Goal: Task Accomplishment & Management: Manage account settings

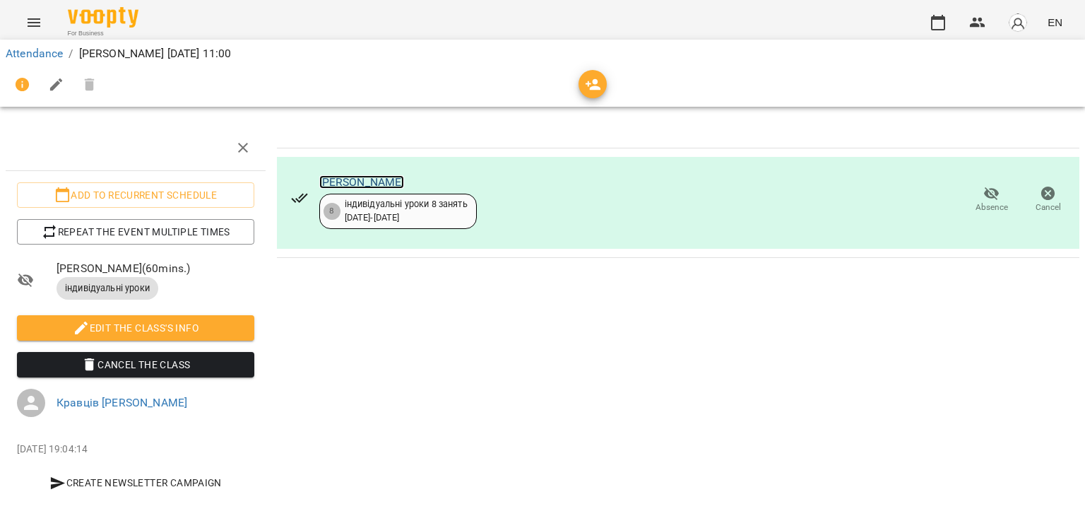
click at [340, 182] on link "[PERSON_NAME]" at bounding box center [361, 181] width 85 height 13
click at [42, 57] on link "Attendance" at bounding box center [34, 53] width 57 height 13
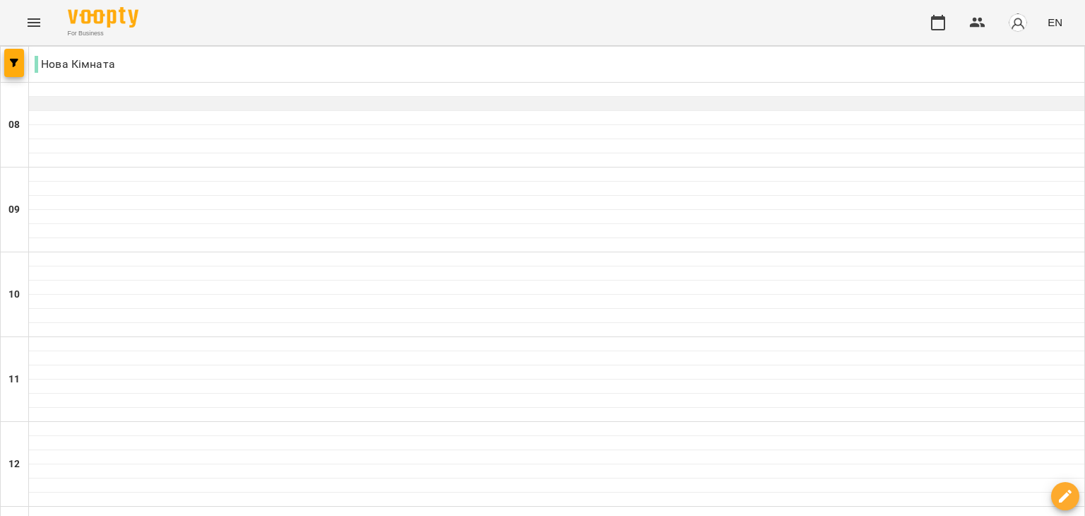
scroll to position [229, 0]
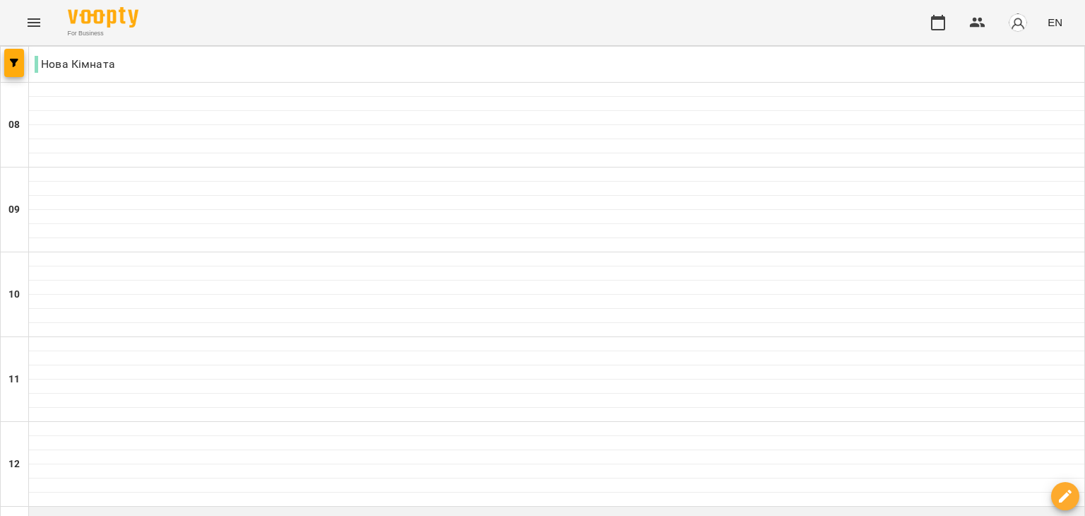
click at [85, 506] on div at bounding box center [556, 513] width 1055 height 14
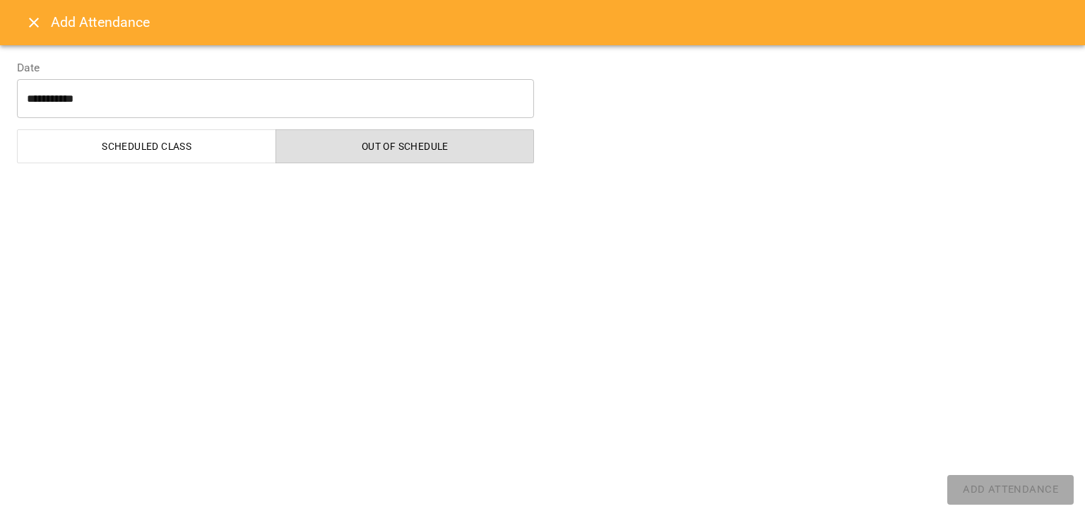
select select "**********"
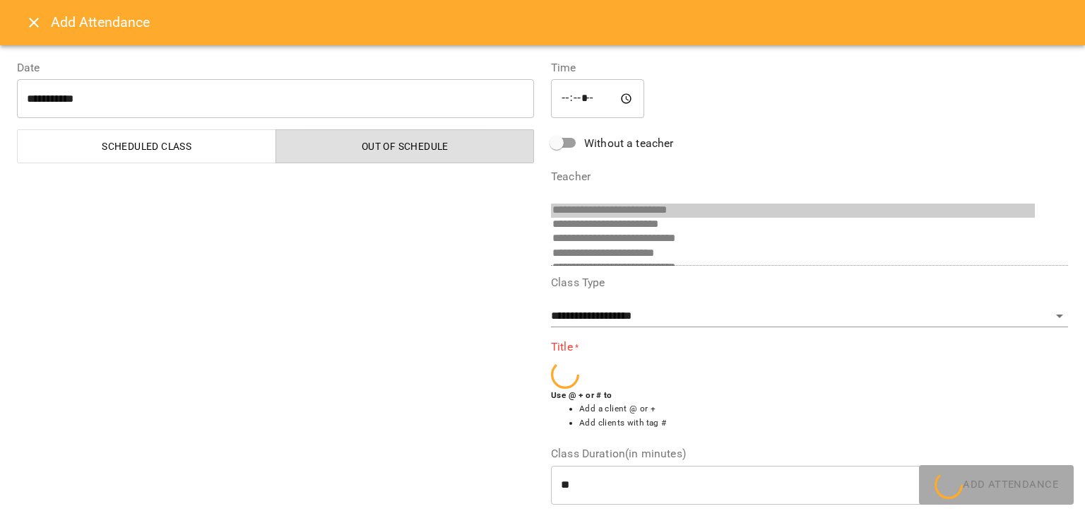
scroll to position [195, 0]
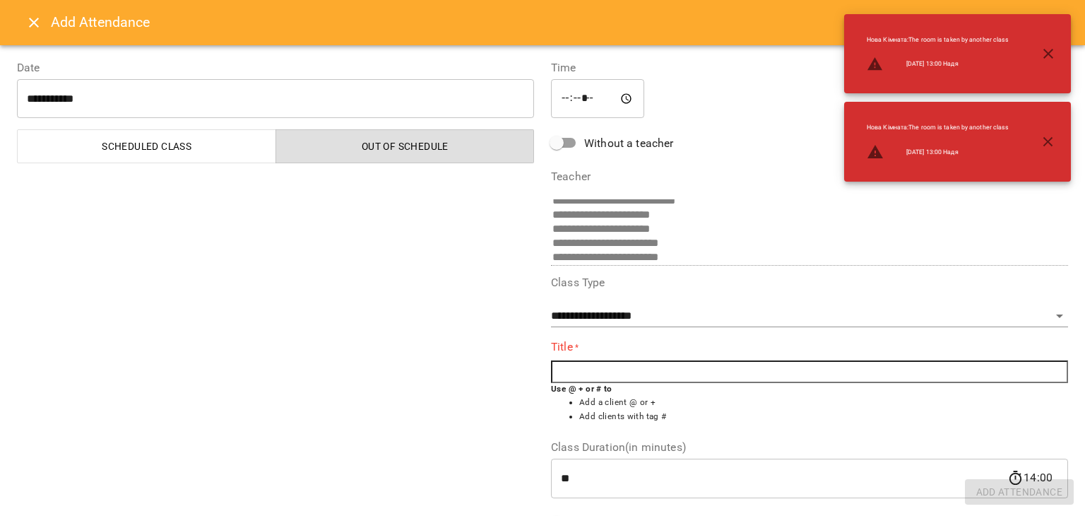
click at [576, 371] on input "text" at bounding box center [809, 371] width 517 height 23
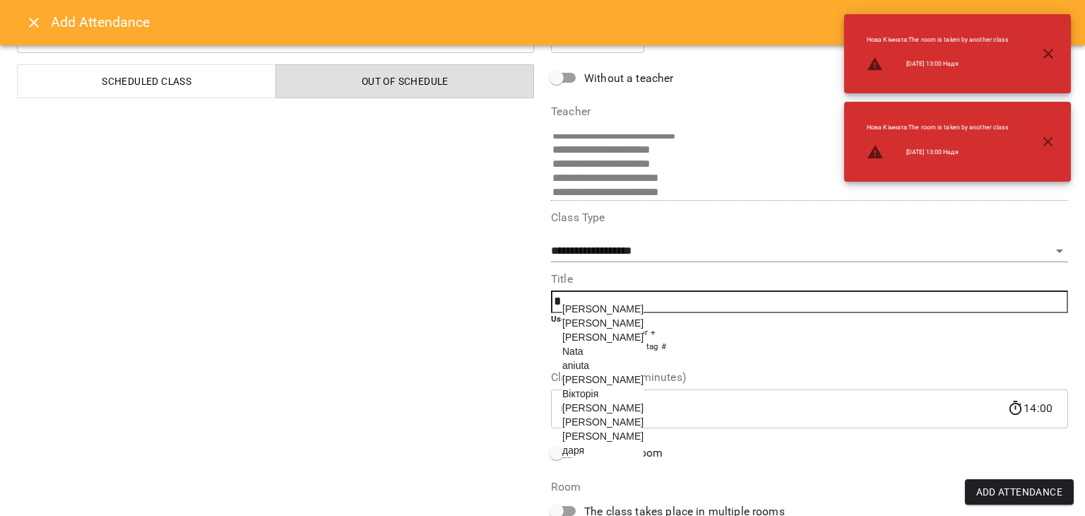
scroll to position [67, 0]
click at [583, 352] on li "Nata" at bounding box center [602, 349] width 81 height 14
type input "****"
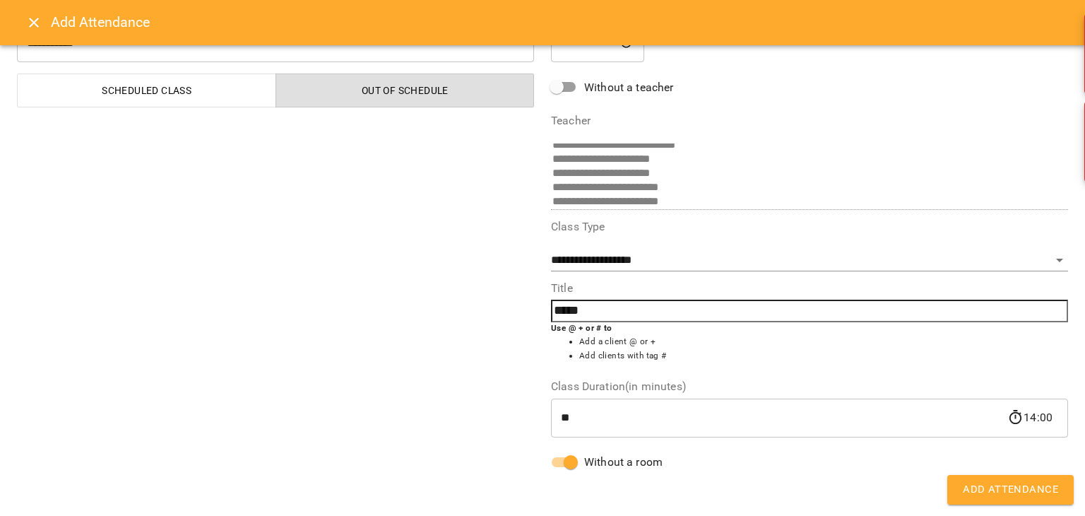
scroll to position [56, 0]
click at [1011, 491] on span "Add Attendance" at bounding box center [1010, 489] width 95 height 18
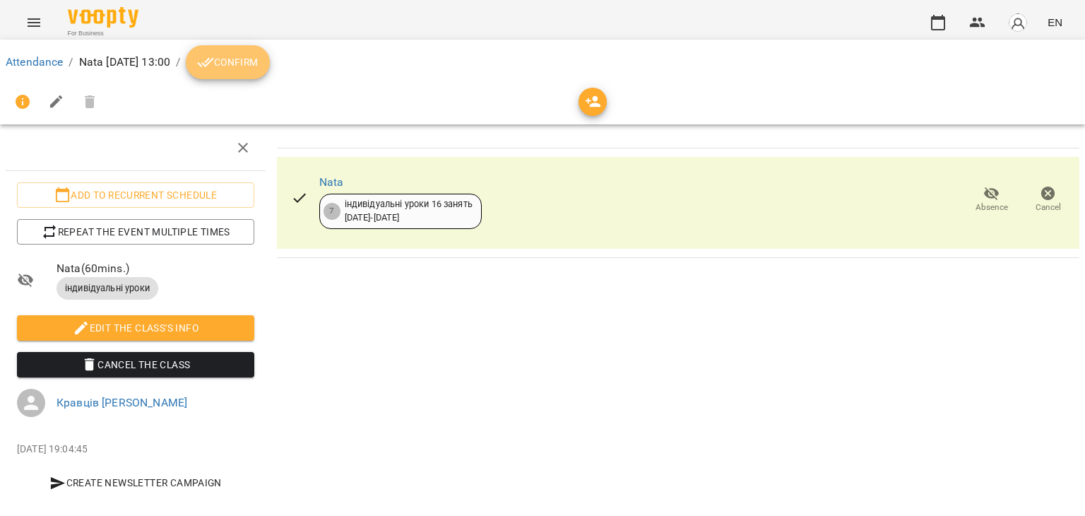
click at [258, 69] on span "Confirm" at bounding box center [227, 62] width 61 height 17
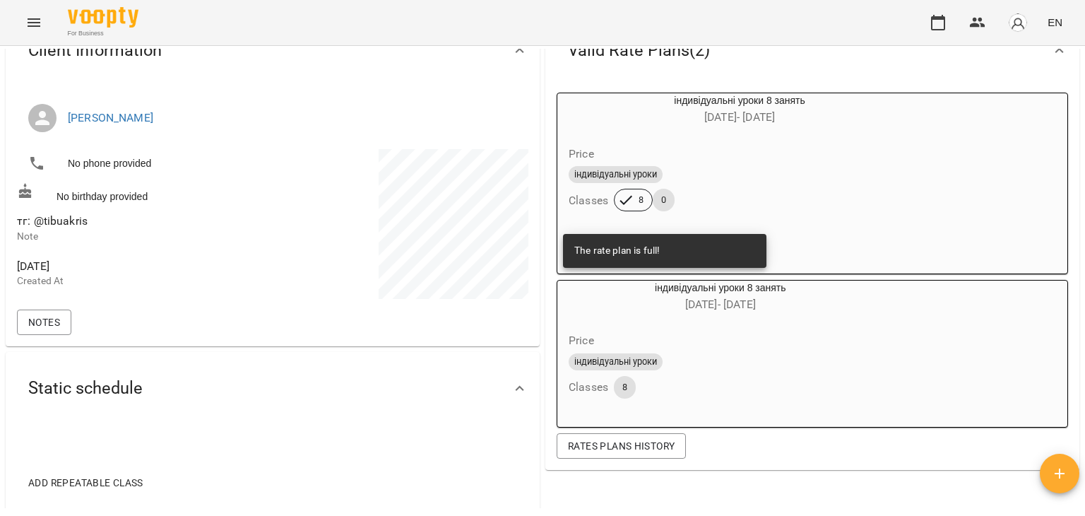
scroll to position [126, 0]
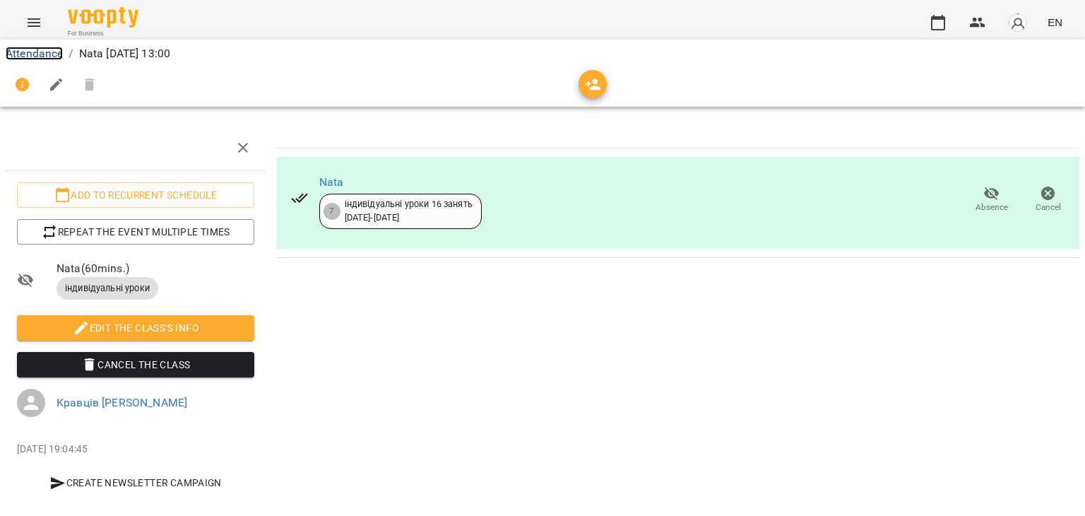
click at [44, 54] on link "Attendance" at bounding box center [34, 53] width 57 height 13
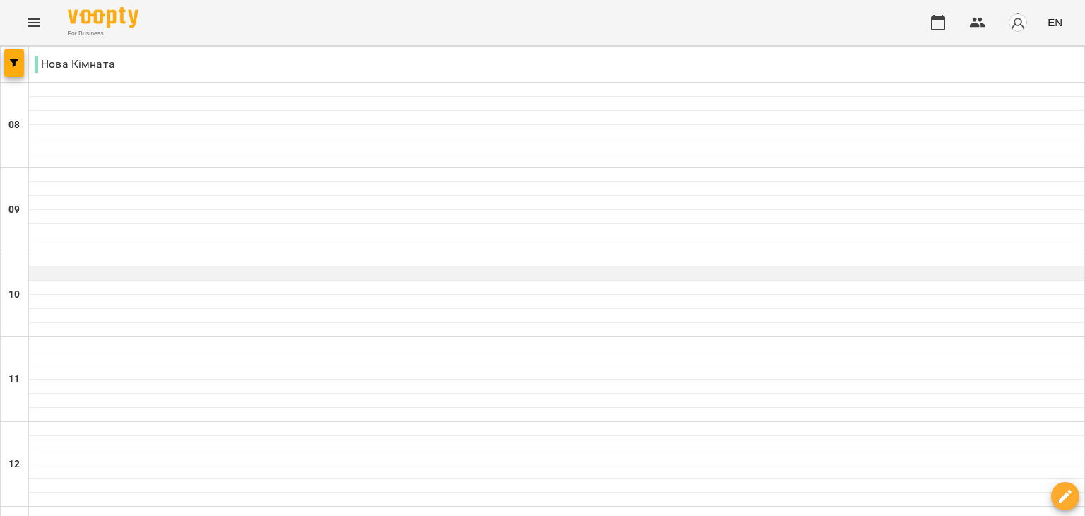
scroll to position [791, 0]
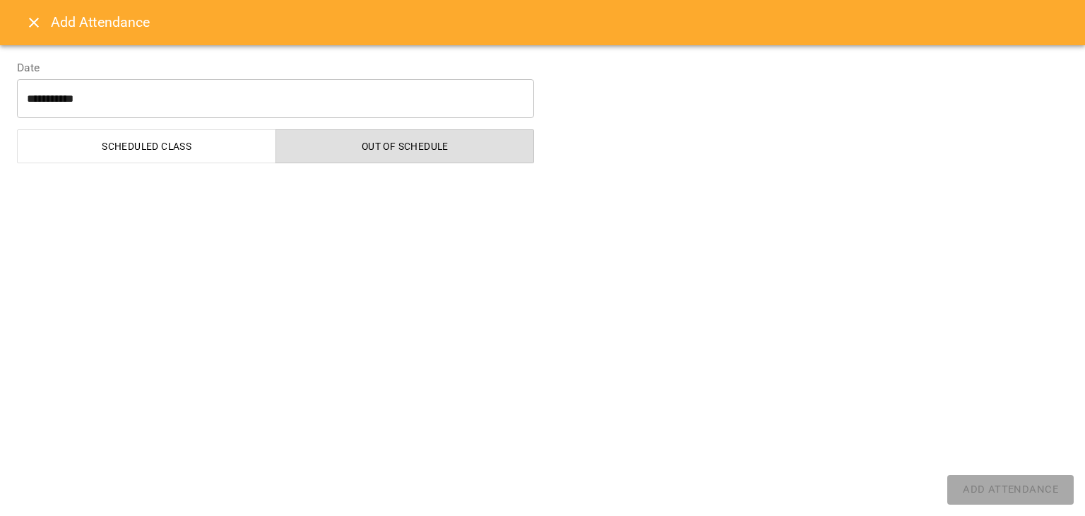
select select "**********"
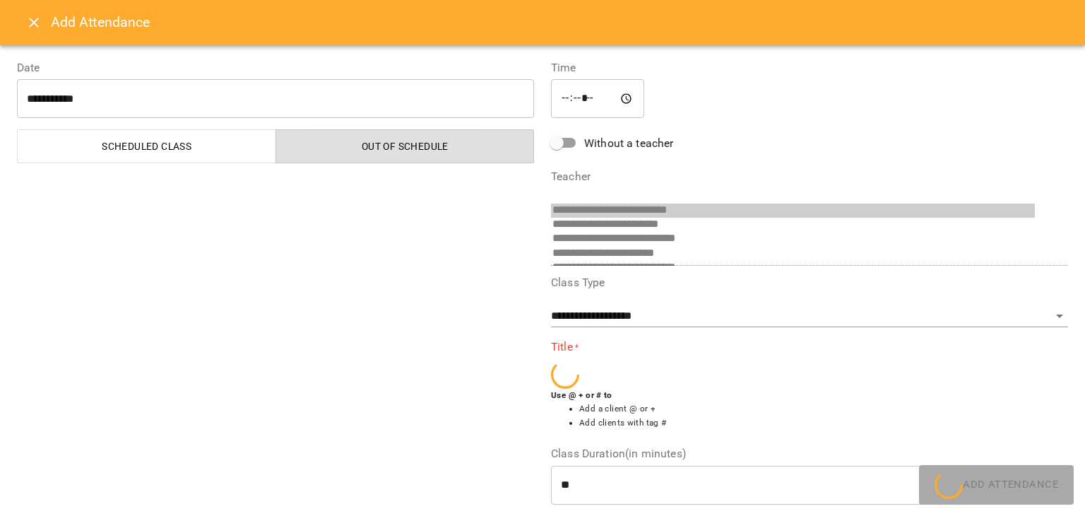
scroll to position [195, 0]
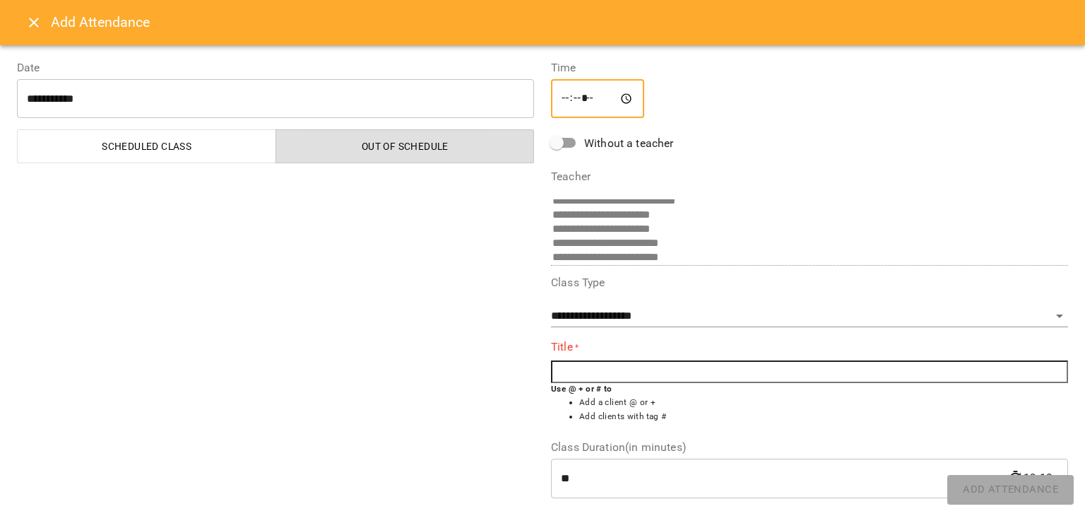
click at [598, 102] on input "*****" at bounding box center [597, 99] width 93 height 40
type input "*****"
click at [571, 362] on input "text" at bounding box center [809, 371] width 517 height 23
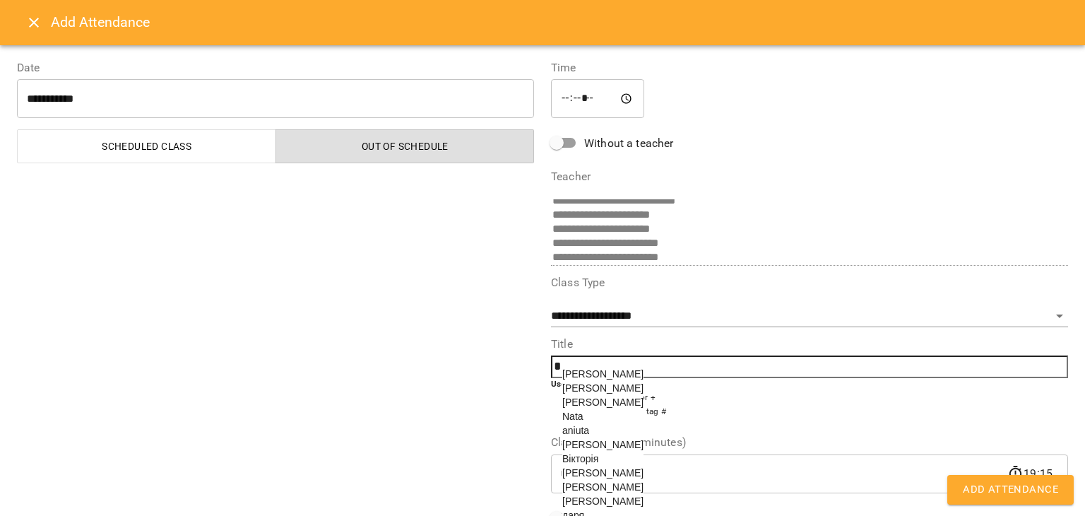
click at [588, 369] on span "Ilona Ferents" at bounding box center [602, 373] width 81 height 11
type input "**********"
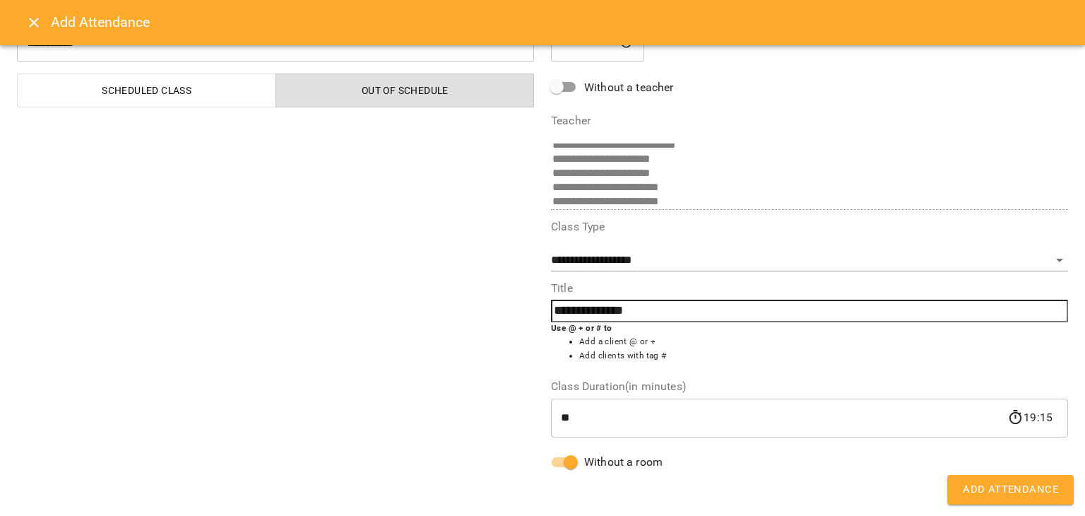
scroll to position [56, 0]
click at [1018, 488] on span "Add Attendance" at bounding box center [1010, 489] width 95 height 18
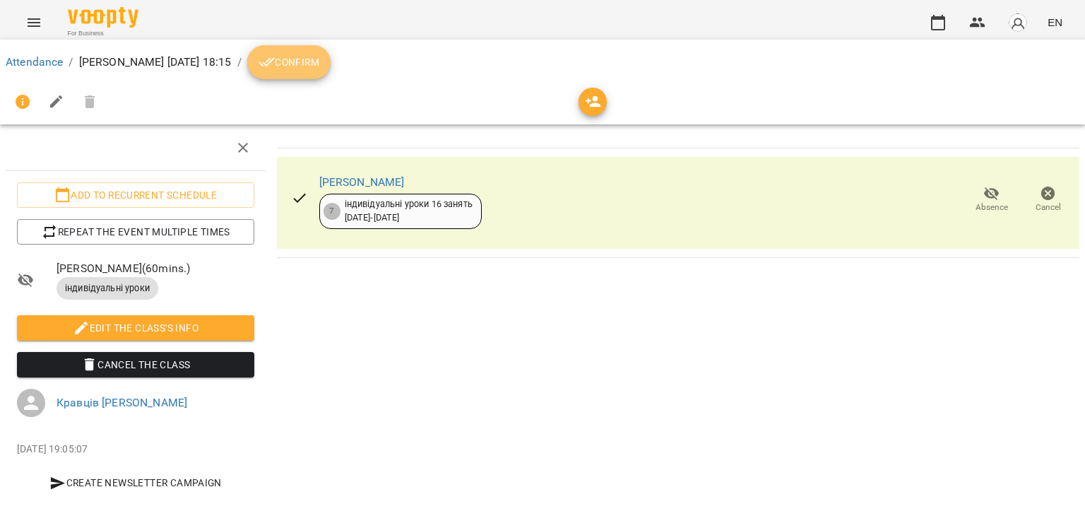
click at [319, 65] on span "Confirm" at bounding box center [289, 62] width 61 height 17
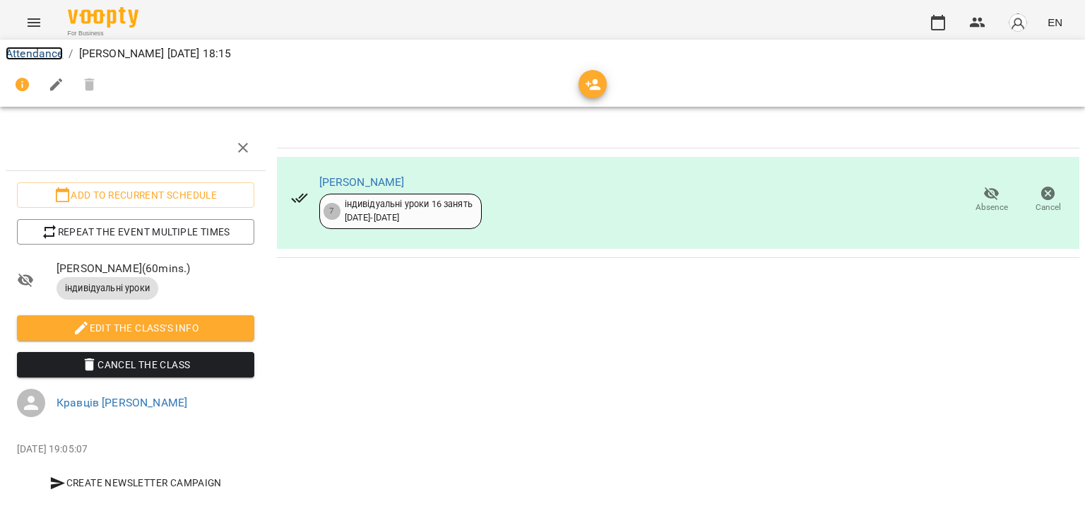
click at [37, 49] on link "Attendance" at bounding box center [34, 53] width 57 height 13
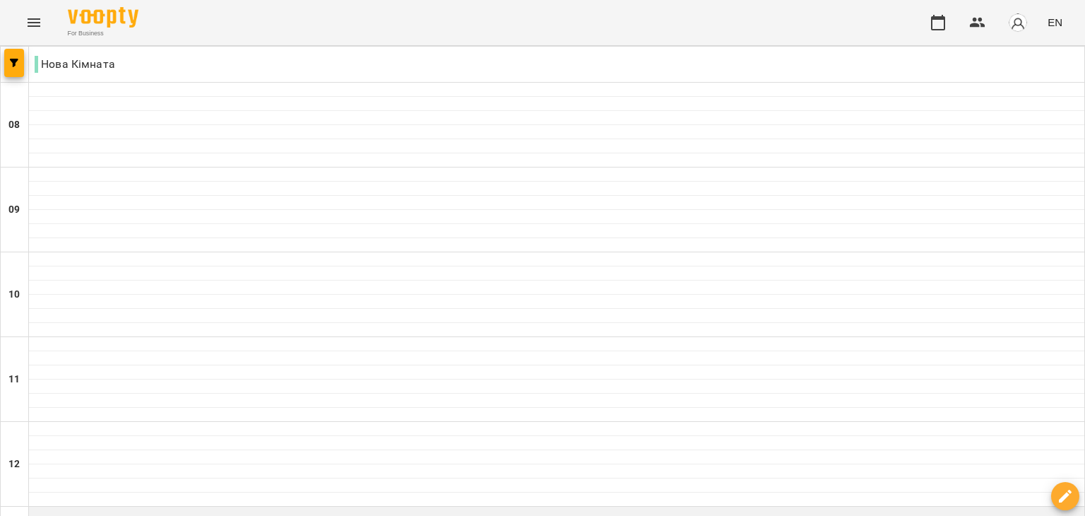
click at [177, 506] on div at bounding box center [556, 513] width 1055 height 14
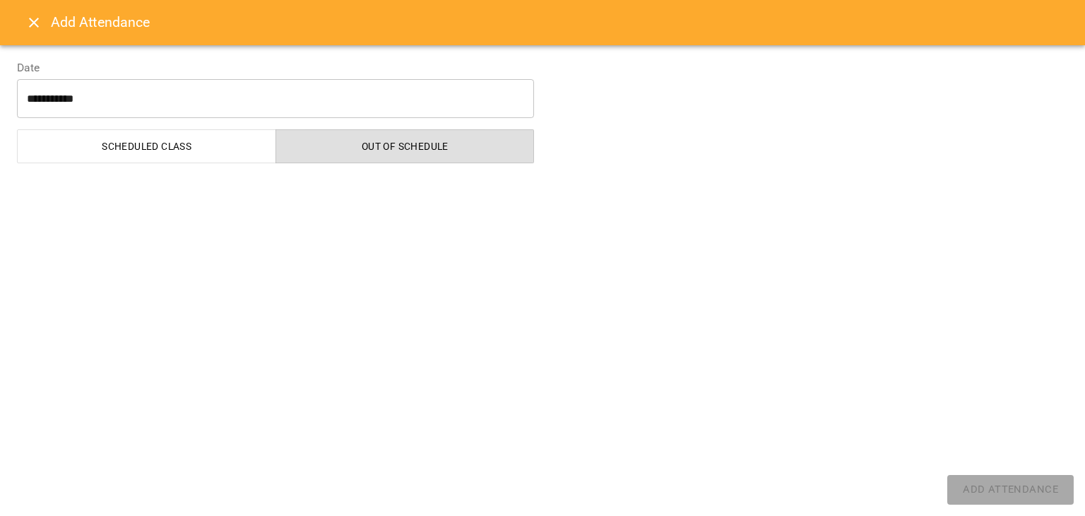
select select "**********"
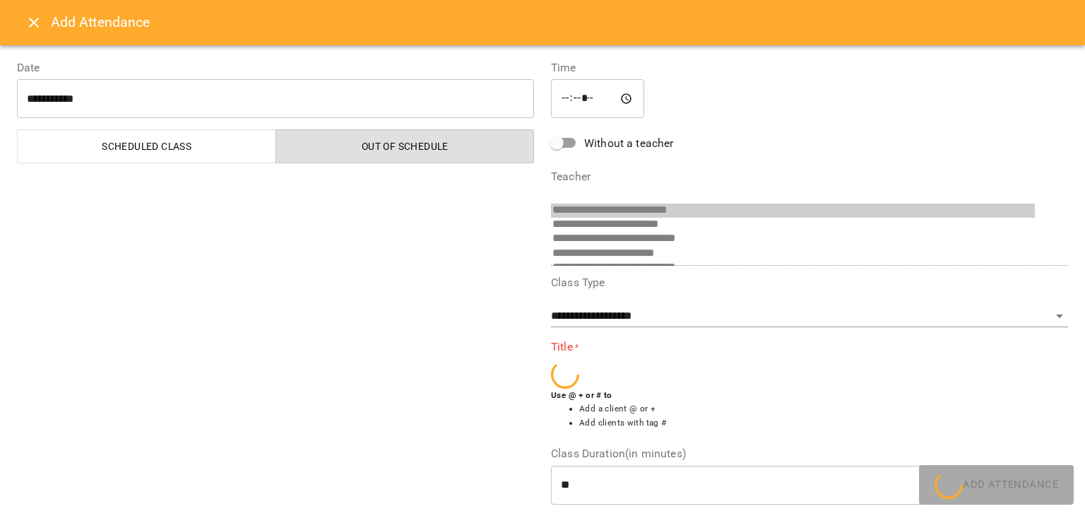
scroll to position [195, 0]
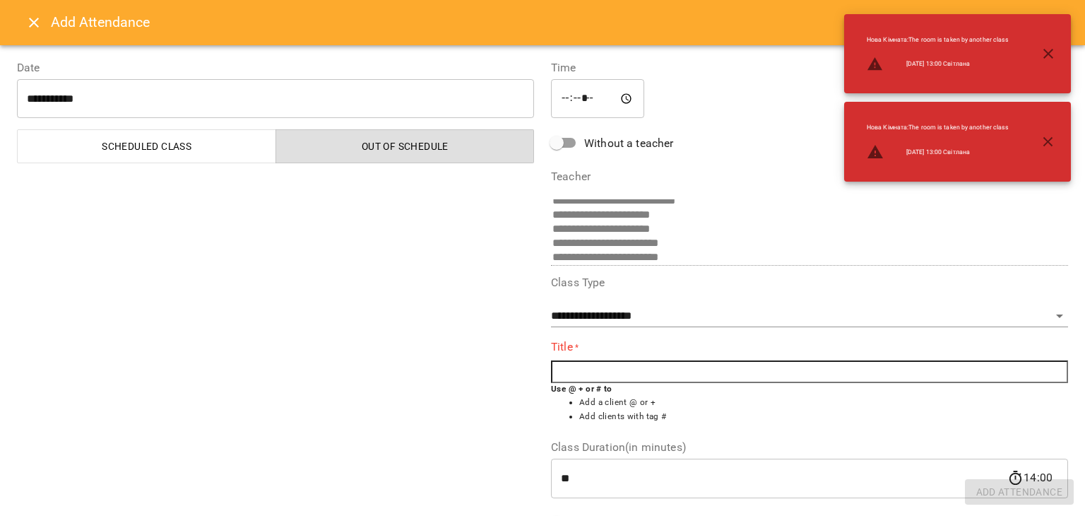
click at [582, 367] on input "text" at bounding box center [809, 371] width 517 height 23
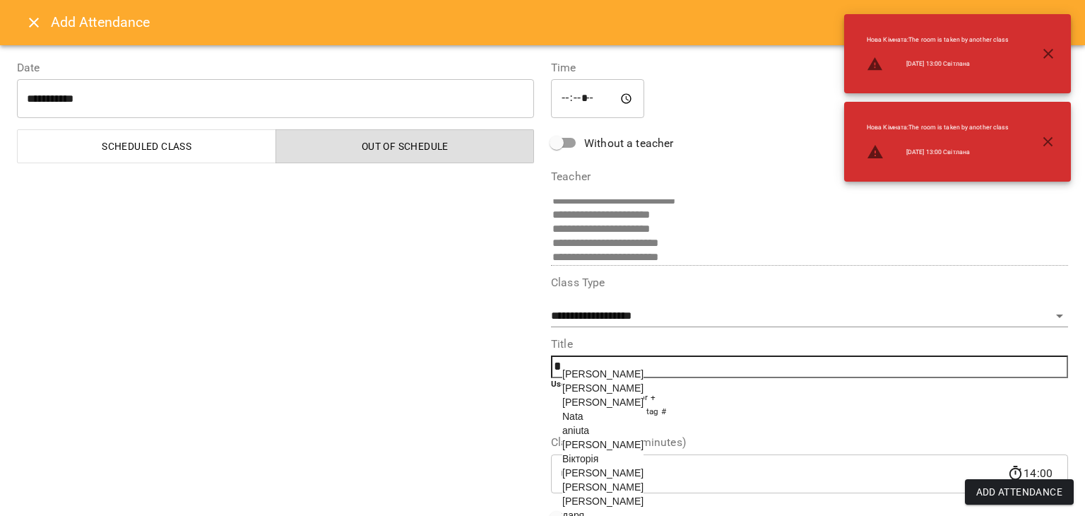
scroll to position [59, 0]
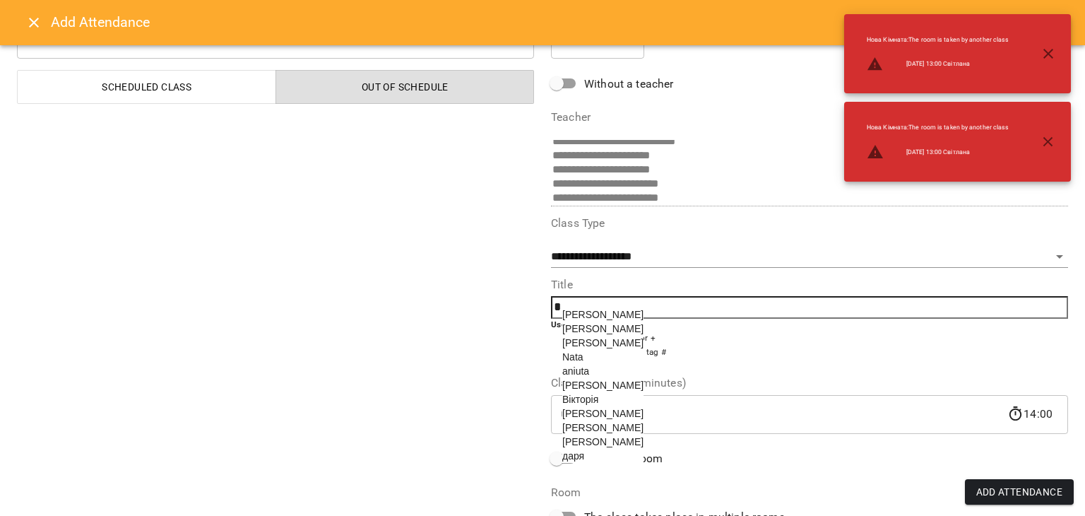
click at [576, 461] on span "даря" at bounding box center [573, 455] width 22 height 11
type input "****"
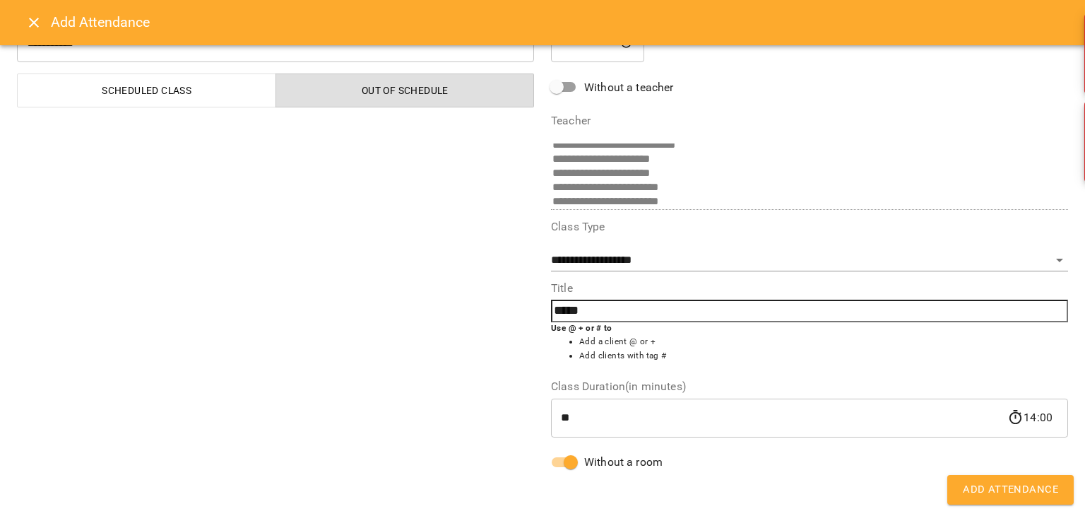
scroll to position [56, 0]
click at [983, 490] on span "Add Attendance" at bounding box center [1010, 489] width 95 height 18
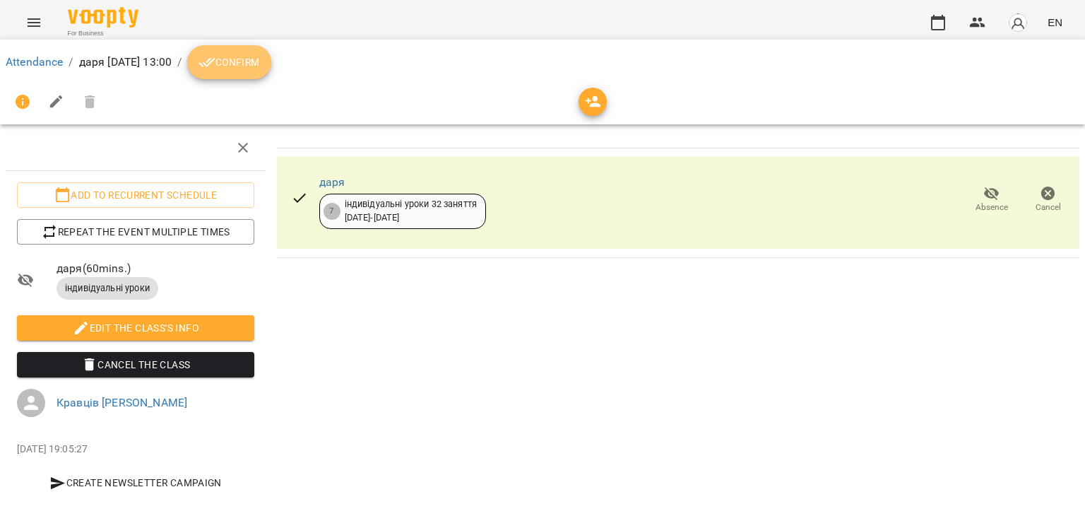
click at [259, 62] on span "Confirm" at bounding box center [228, 62] width 61 height 17
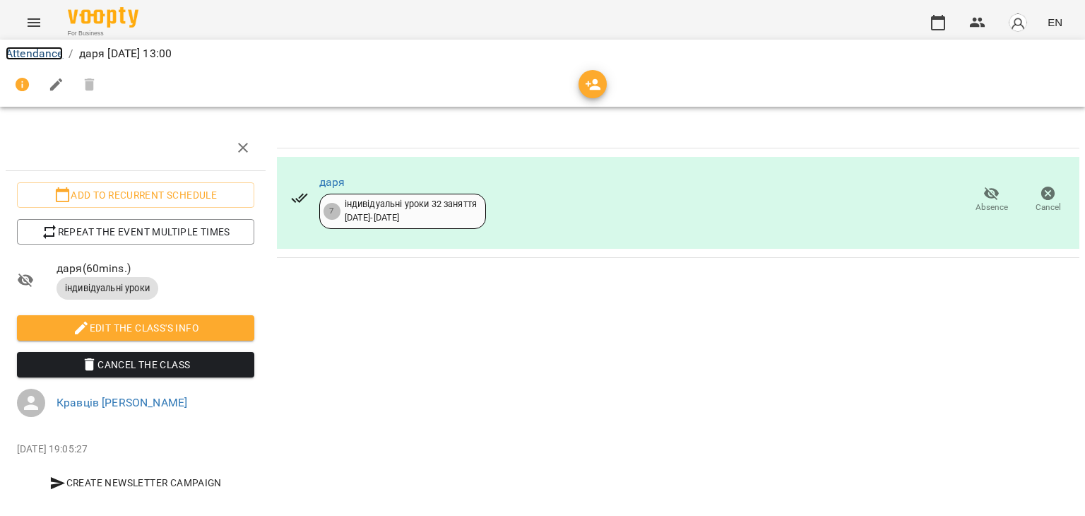
click at [52, 57] on link "Attendance" at bounding box center [34, 53] width 57 height 13
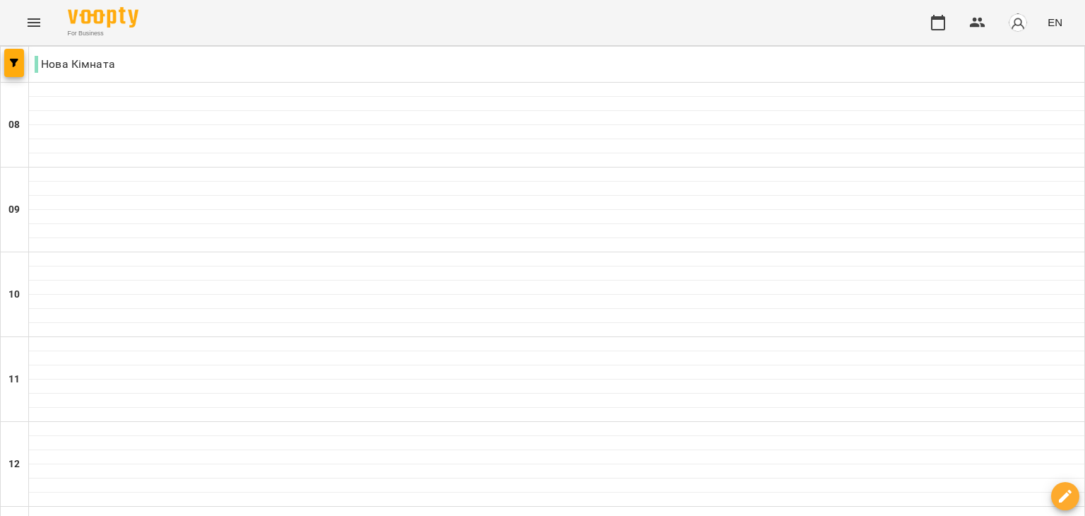
scroll to position [624, 0]
select select "**********"
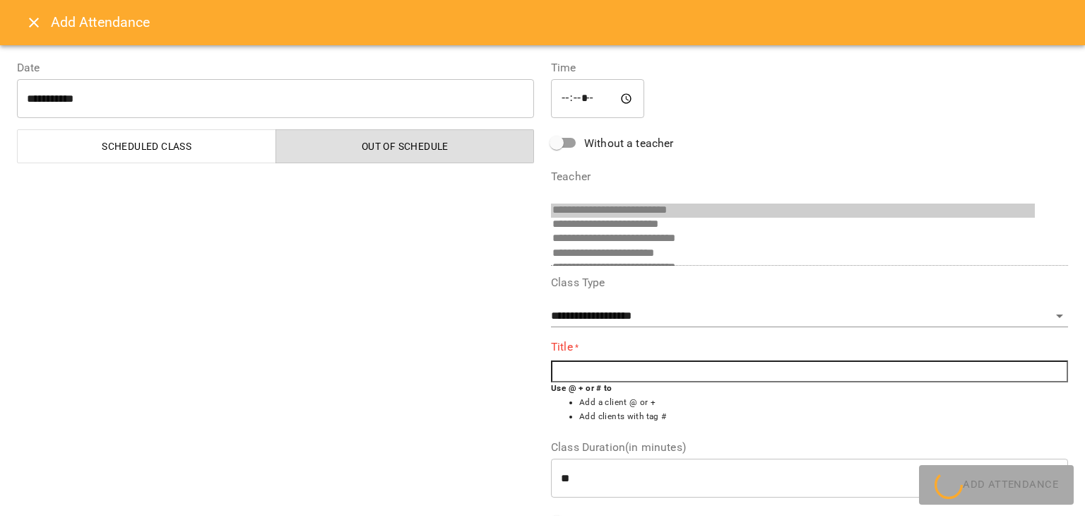
scroll to position [195, 0]
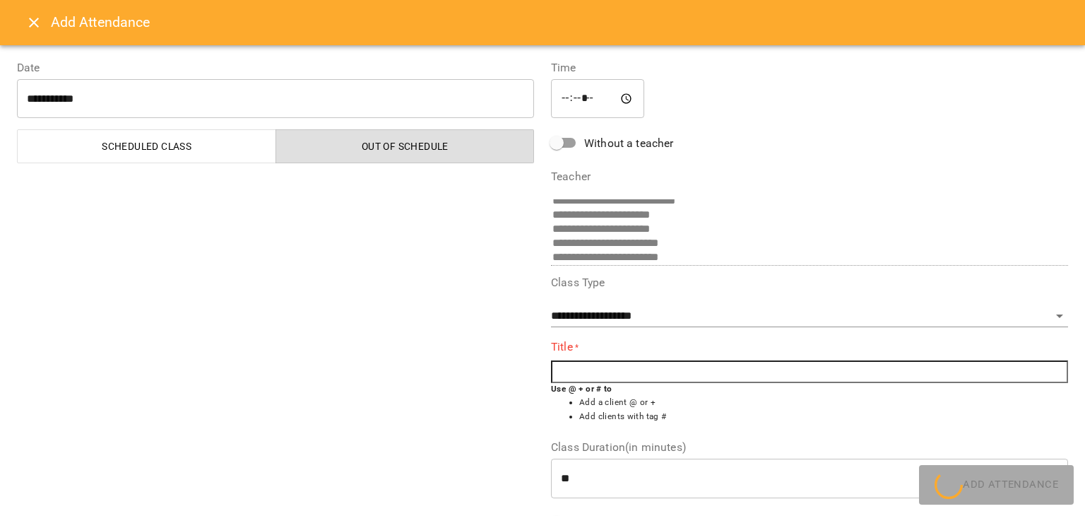
click at [587, 376] on input "text" at bounding box center [809, 371] width 517 height 23
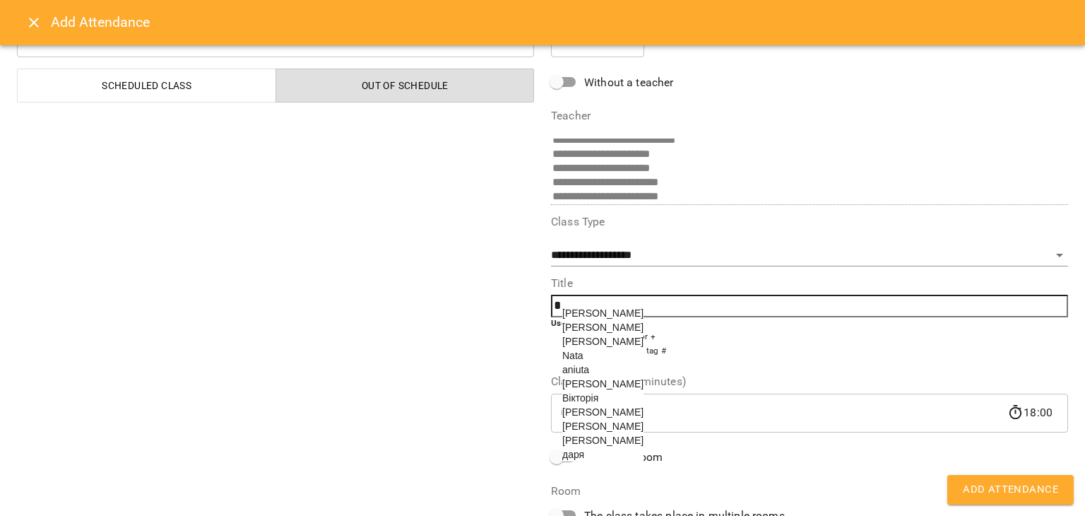
scroll to position [107, 0]
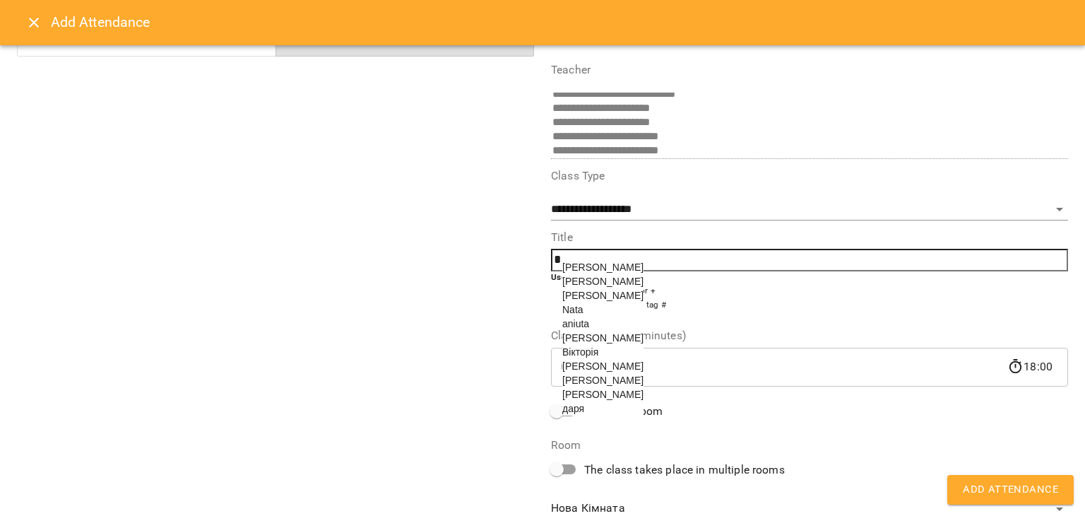
click at [577, 372] on span "[PERSON_NAME]" at bounding box center [602, 365] width 81 height 11
type input "******"
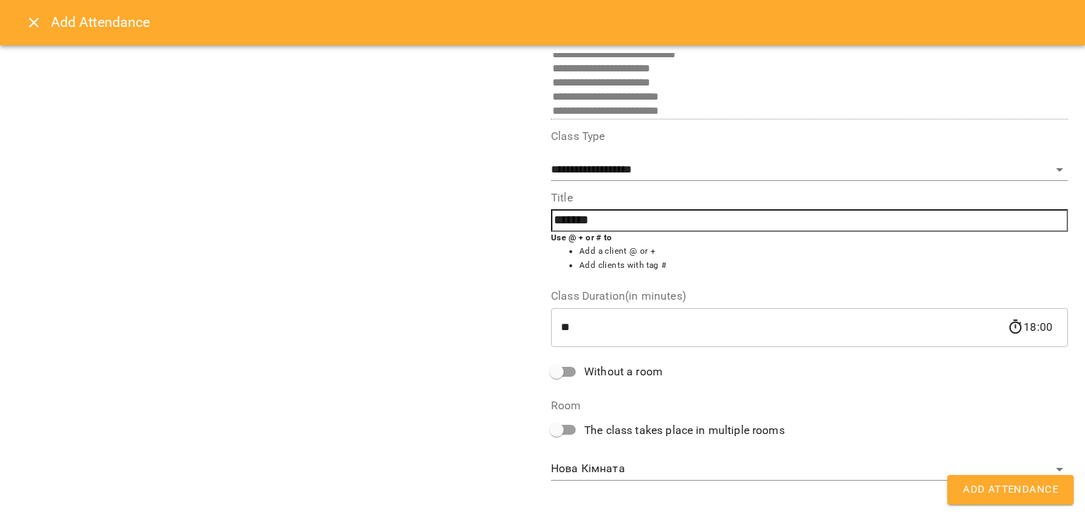
scroll to position [56, 0]
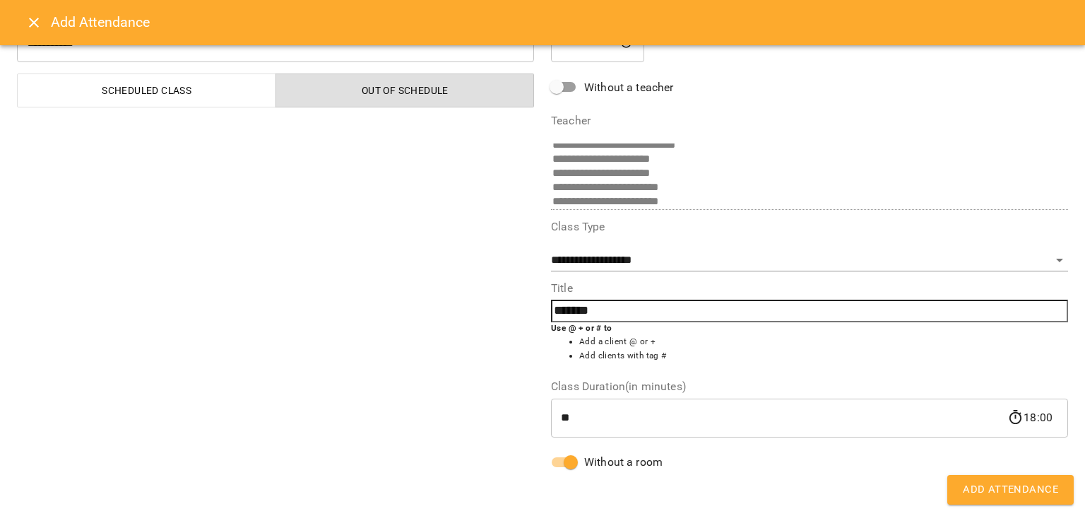
click at [1011, 499] on button "Add Attendance" at bounding box center [1010, 490] width 126 height 30
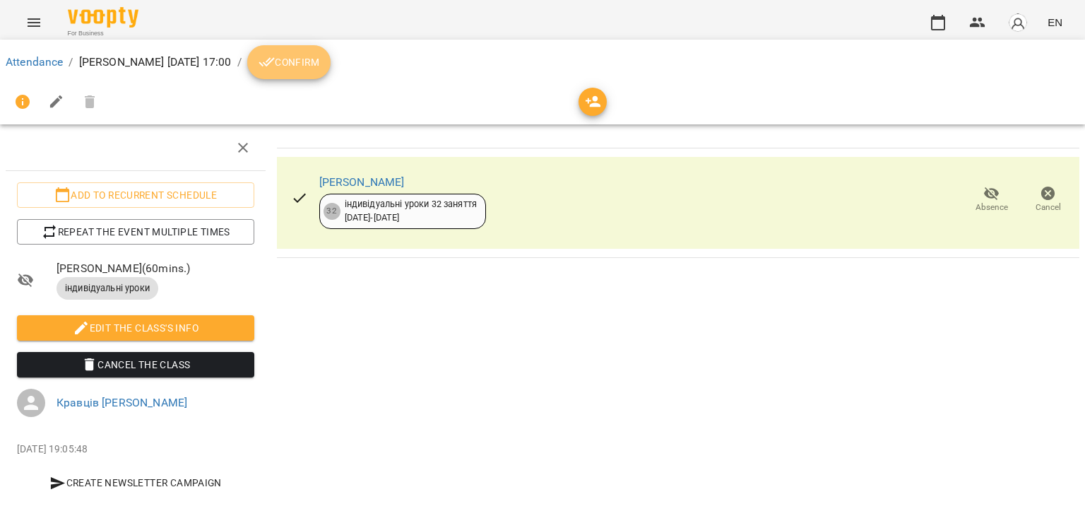
click at [311, 52] on button "Confirm" at bounding box center [288, 62] width 83 height 34
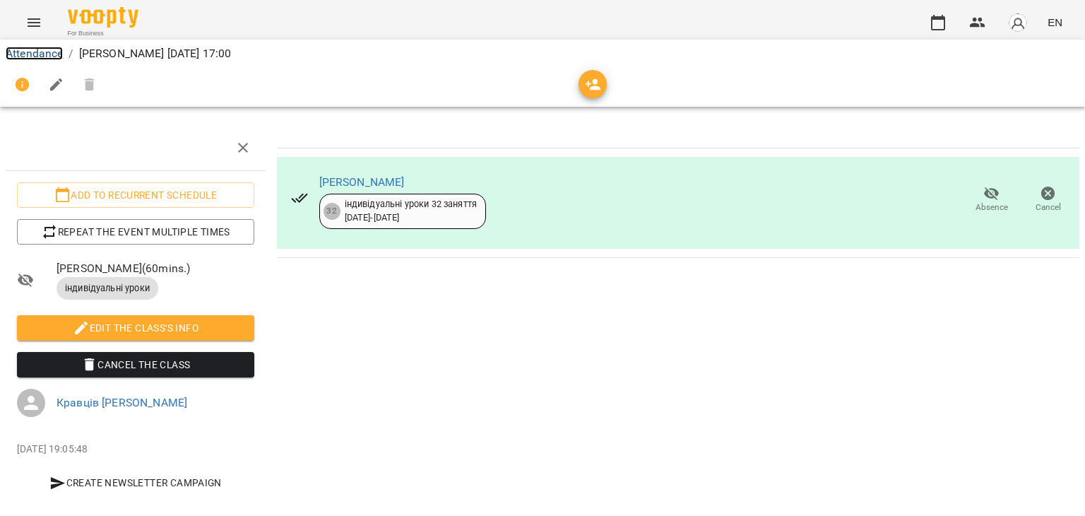
click at [37, 54] on link "Attendance" at bounding box center [34, 53] width 57 height 13
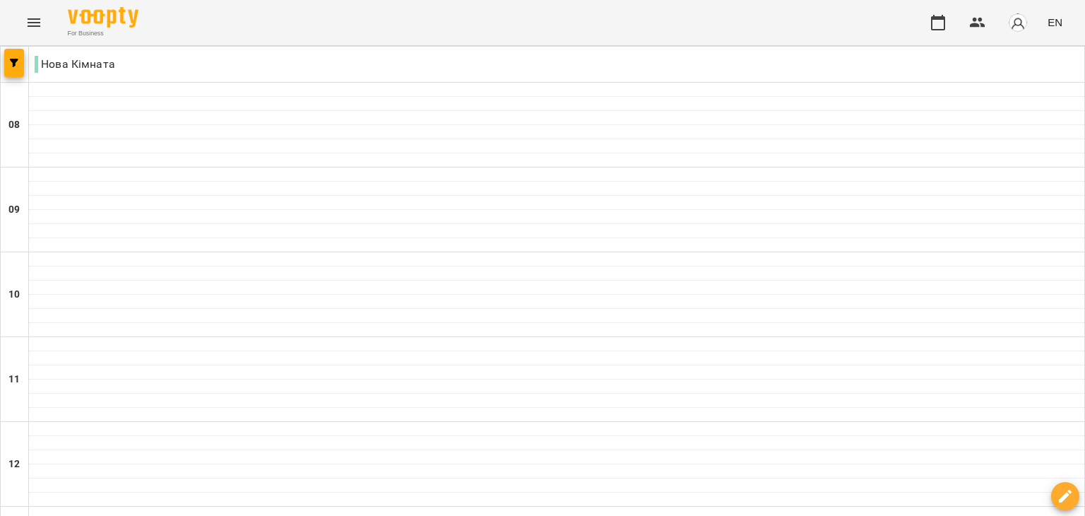
scroll to position [752, 0]
select select "**********"
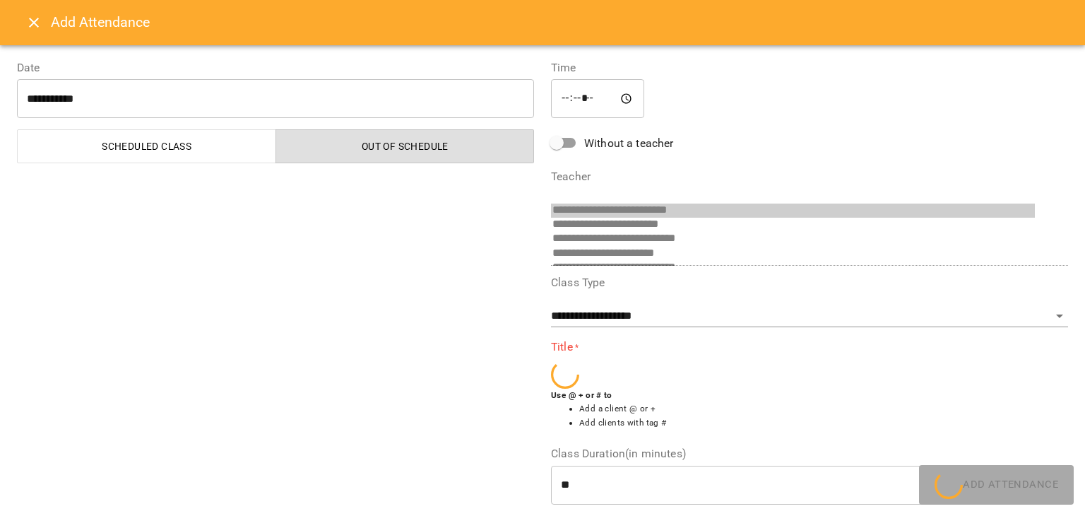
scroll to position [195, 0]
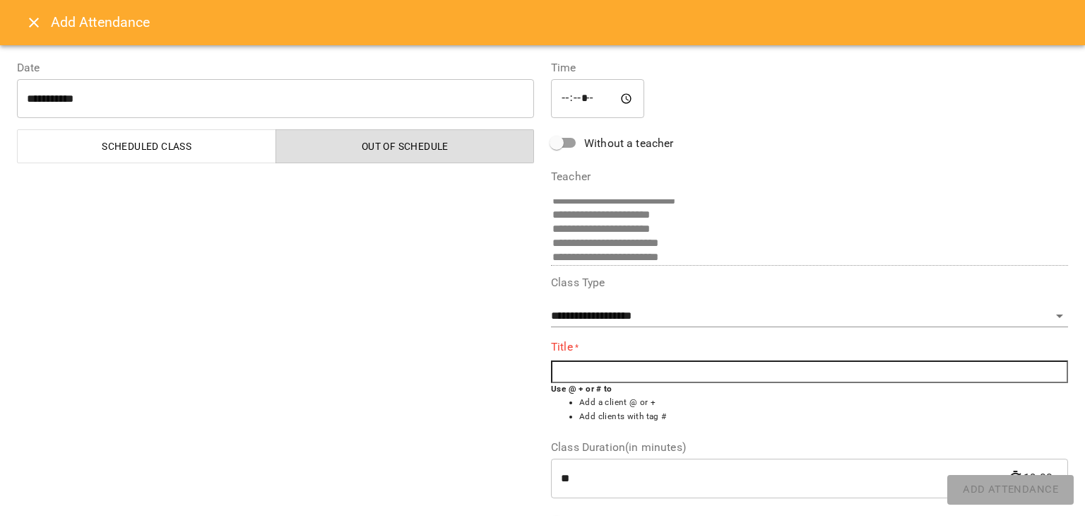
click at [590, 369] on input "text" at bounding box center [809, 371] width 517 height 23
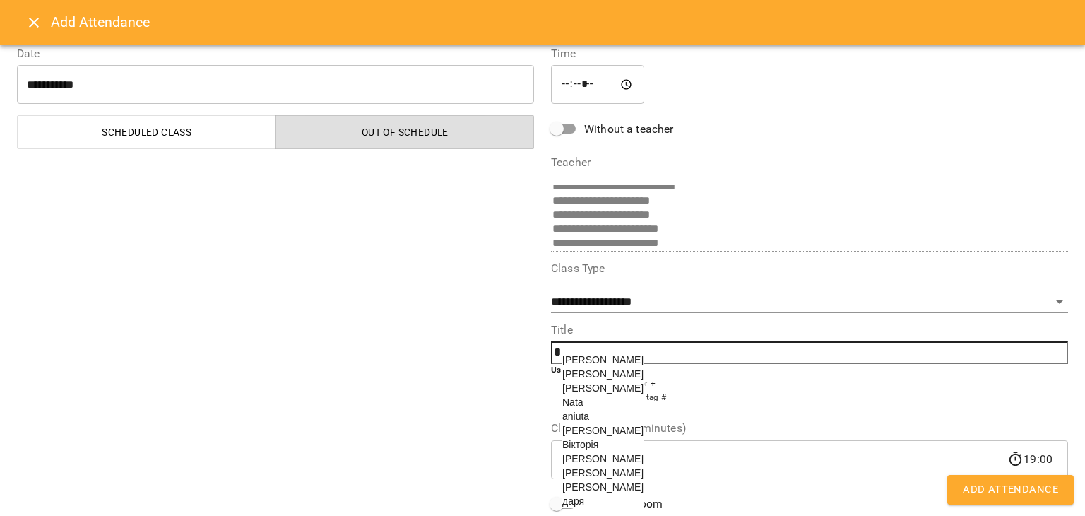
scroll to position [42, 0]
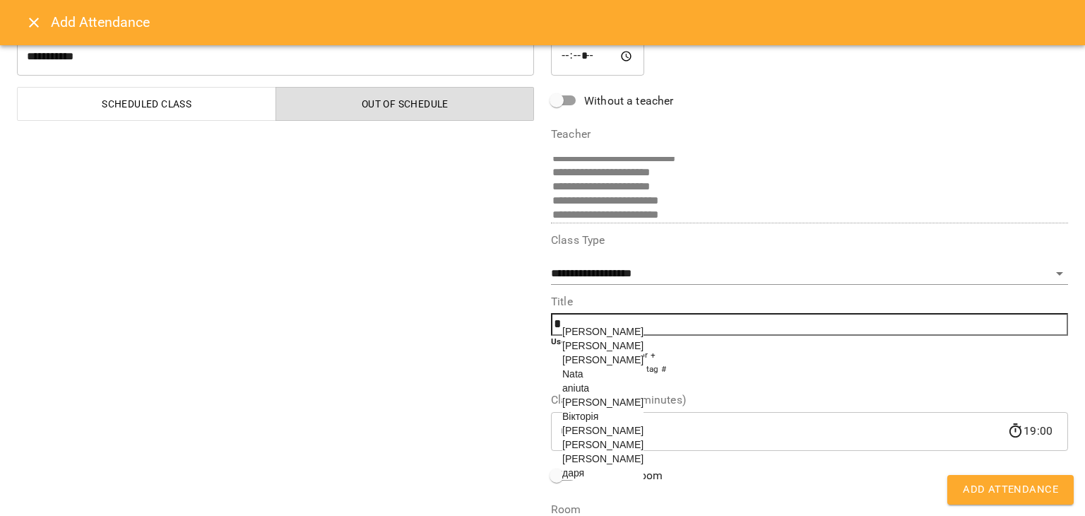
click at [588, 351] on li "[PERSON_NAME]" at bounding box center [602, 345] width 81 height 14
type input "*****"
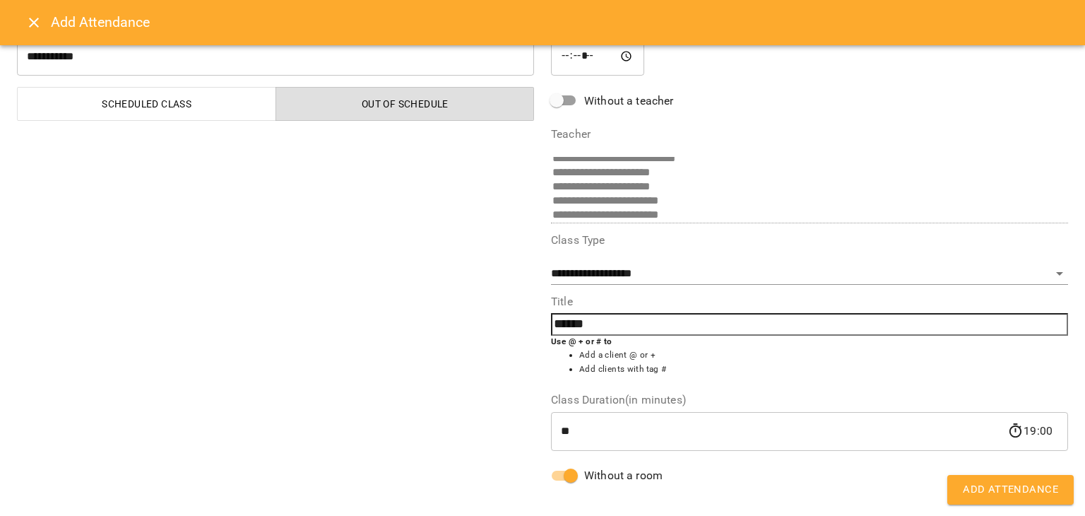
click at [995, 492] on span "Add Attendance" at bounding box center [1010, 489] width 95 height 18
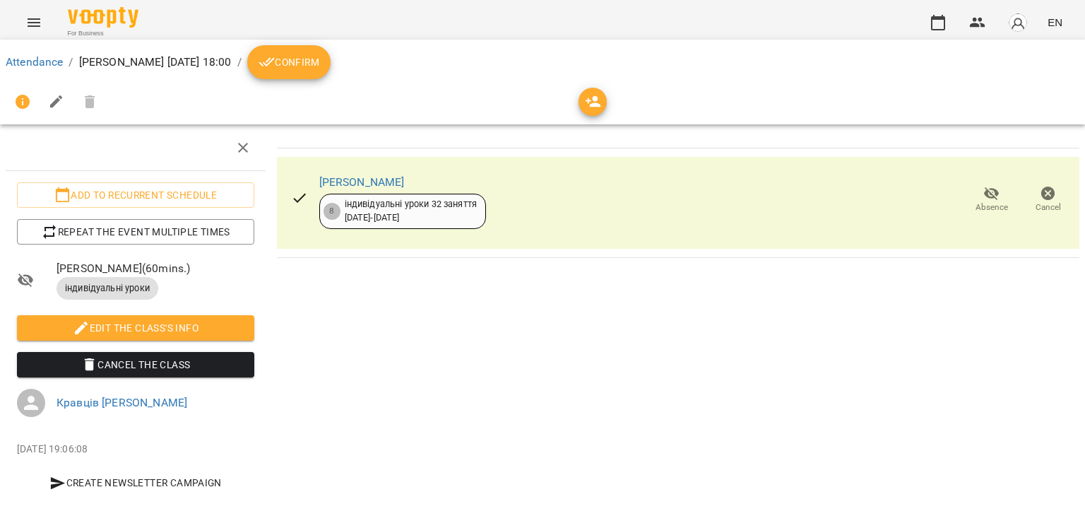
click at [299, 59] on span "Confirm" at bounding box center [289, 62] width 61 height 17
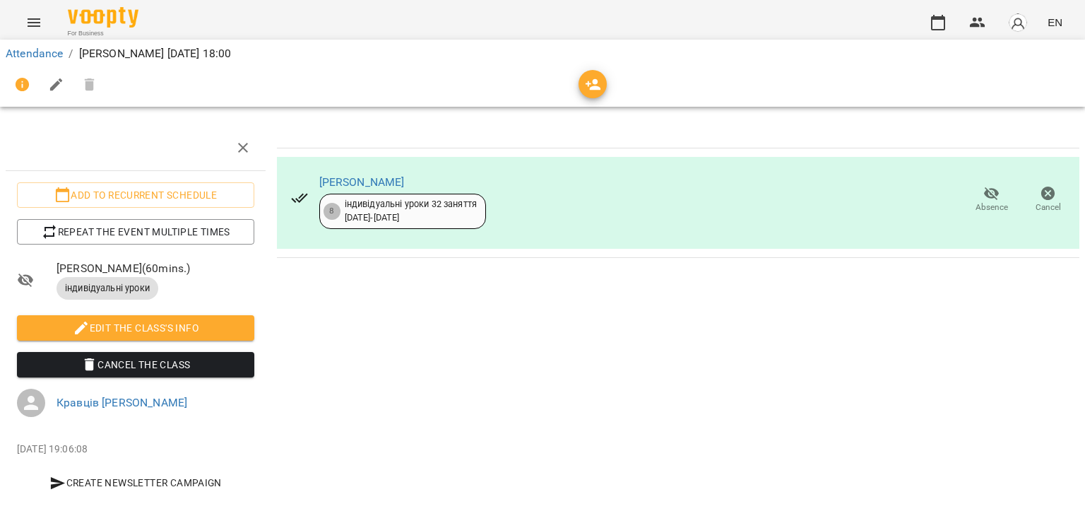
click at [34, 25] on icon "Menu" at bounding box center [33, 22] width 17 height 17
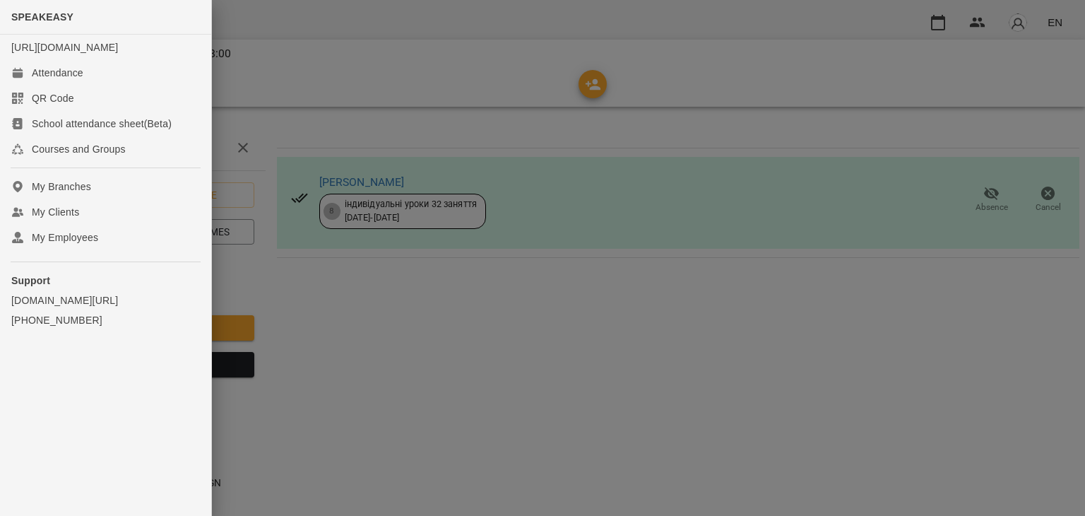
click at [339, 174] on div at bounding box center [542, 258] width 1085 height 516
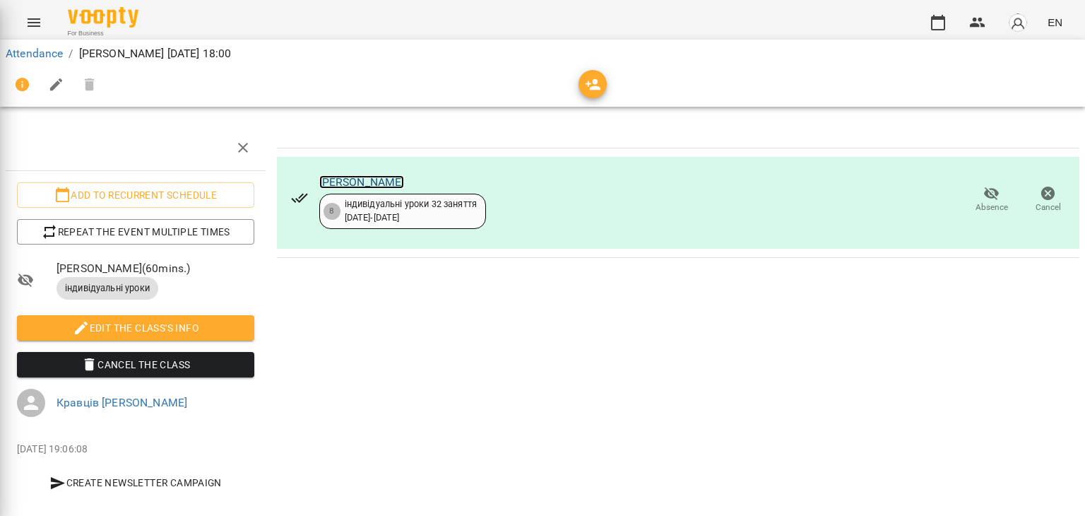
click at [332, 182] on link "[PERSON_NAME]" at bounding box center [361, 181] width 85 height 13
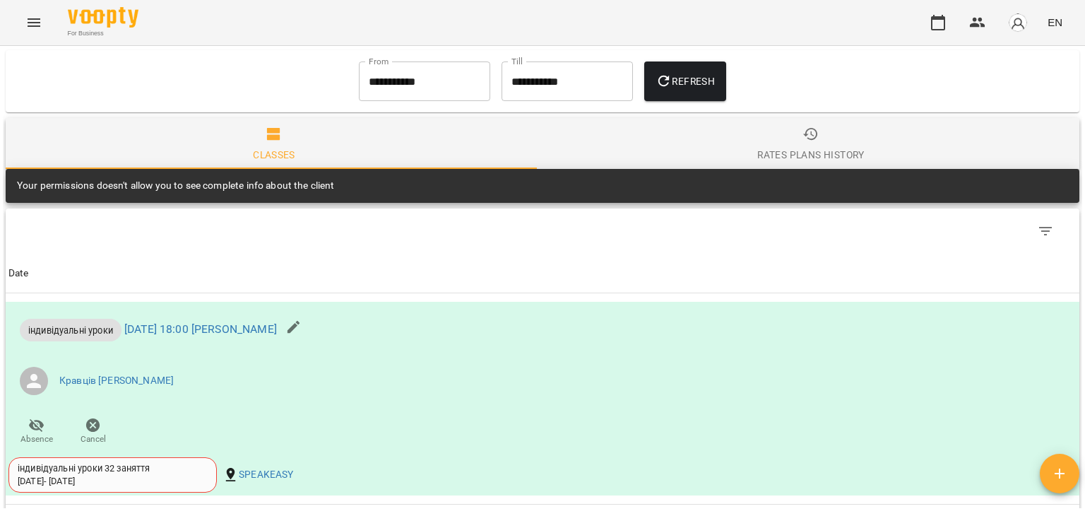
scroll to position [604, 0]
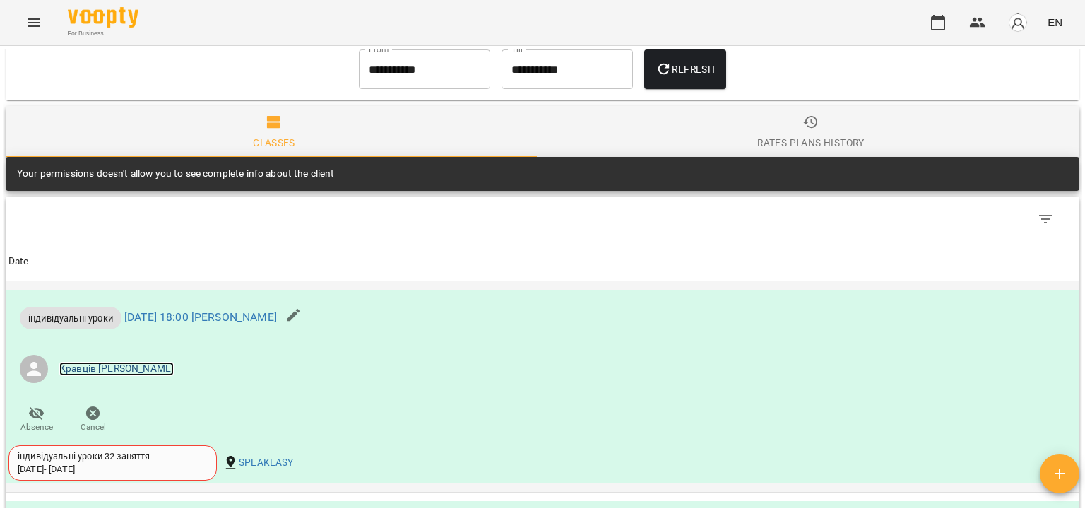
click at [172, 362] on link "Кравців [PERSON_NAME]" at bounding box center [116, 369] width 114 height 14
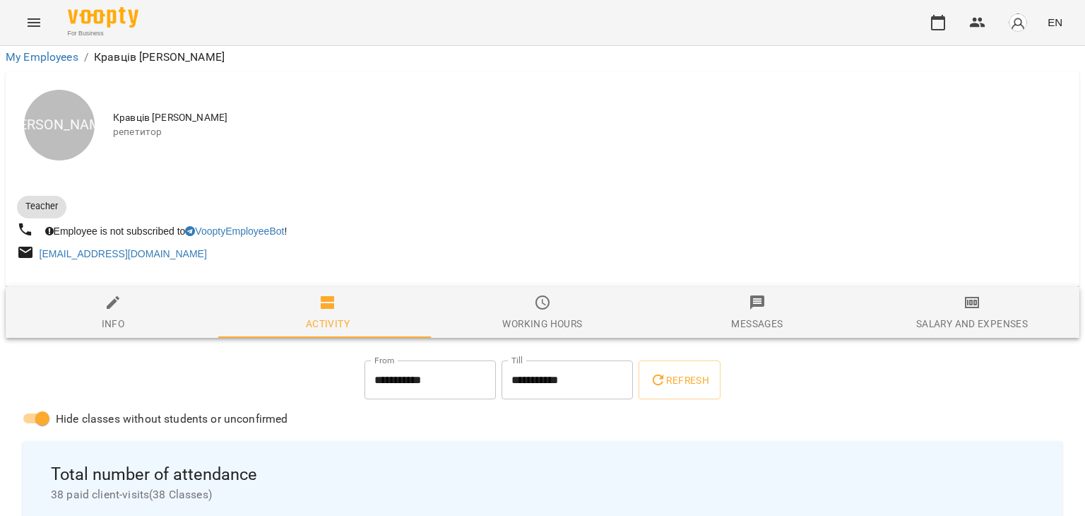
scroll to position [404, 0]
